Goal: Information Seeking & Learning: Find specific fact

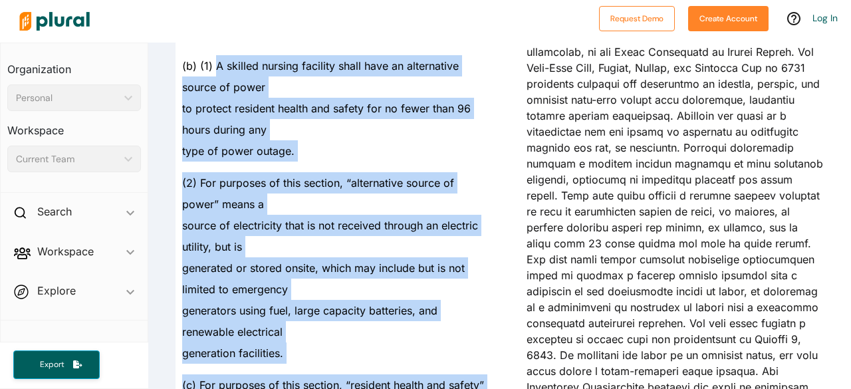
scroll to position [494, 0]
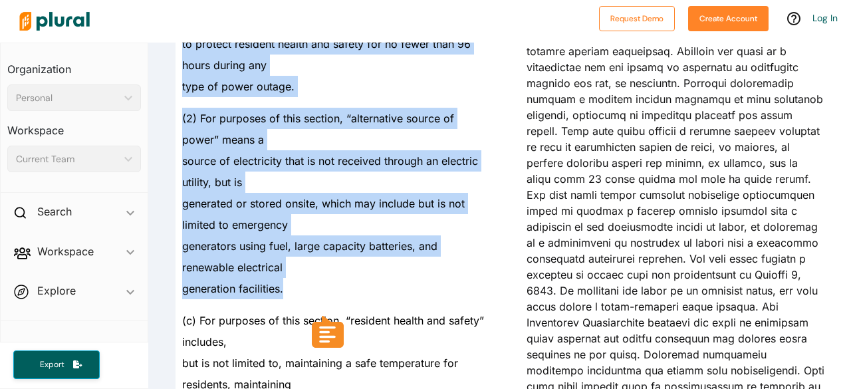
drag, startPoint x: 216, startPoint y: 163, endPoint x: 306, endPoint y: 288, distance: 154.3
copy div "A skilled nursing facility shall have an alternative source of power to protect…"
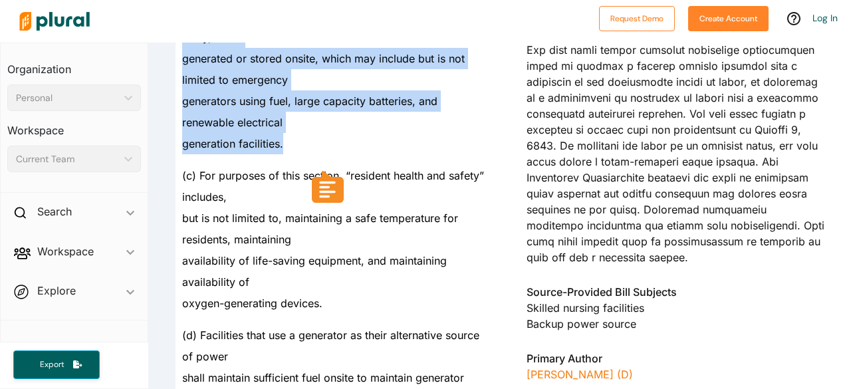
scroll to position [627, 0]
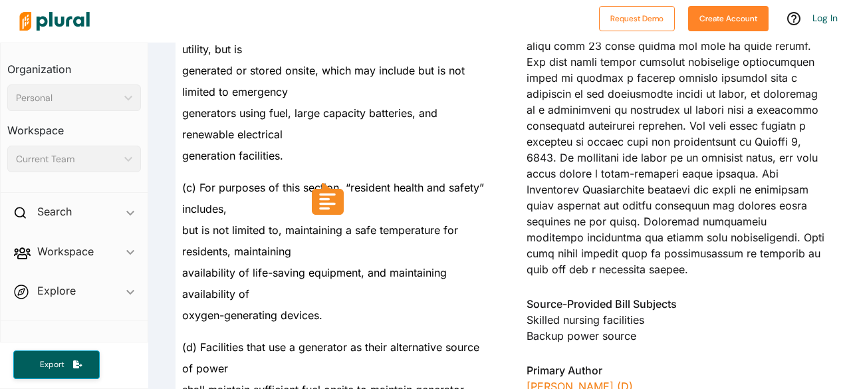
click at [231, 191] on span "(c) For purposes of this section, “resident health and safety” includes," at bounding box center [333, 198] width 302 height 35
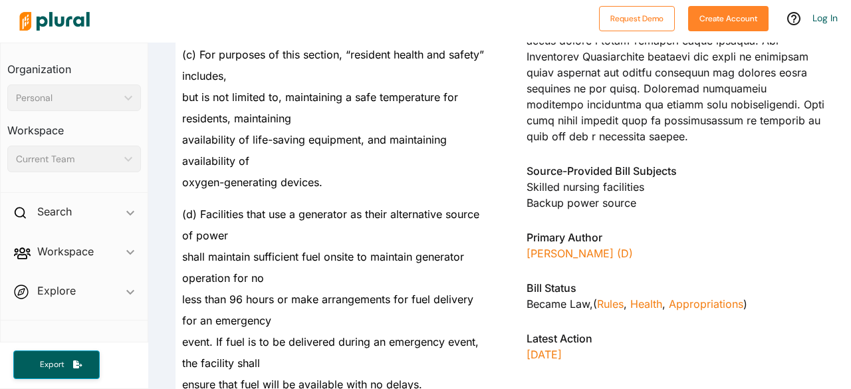
scroll to position [826, 0]
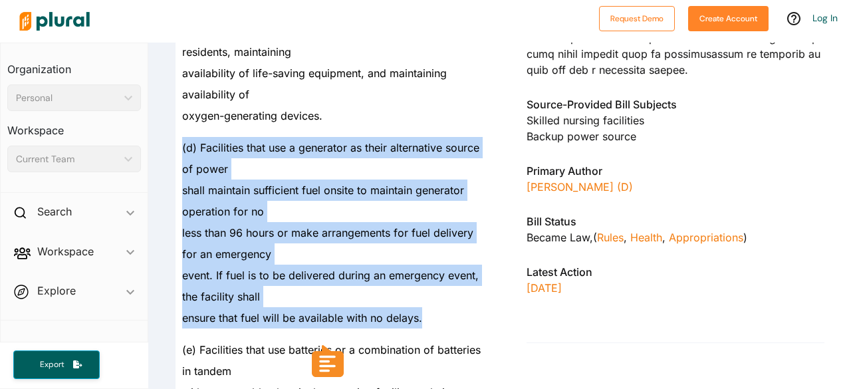
drag, startPoint x: 184, startPoint y: 146, endPoint x: 427, endPoint y: 324, distance: 301.7
click at [427, 324] on div "SECTION 1. Section 1418.22 is added to the Health and Safety Code, to read: 141…" at bounding box center [324, 222] width 341 height 1660
copy div "(d) Facilities that use a generator as their alternative source of power shall …"
click at [447, 320] on div "ensure that fuel will be available with no delays." at bounding box center [330, 317] width 309 height 21
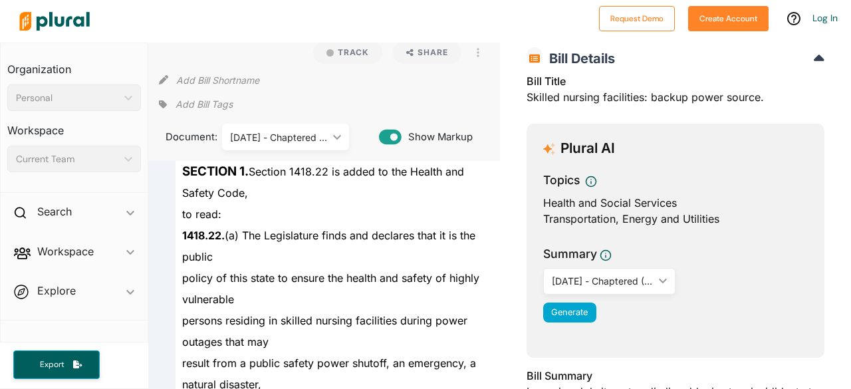
scroll to position [0, 0]
